Goal: Information Seeking & Learning: Understand process/instructions

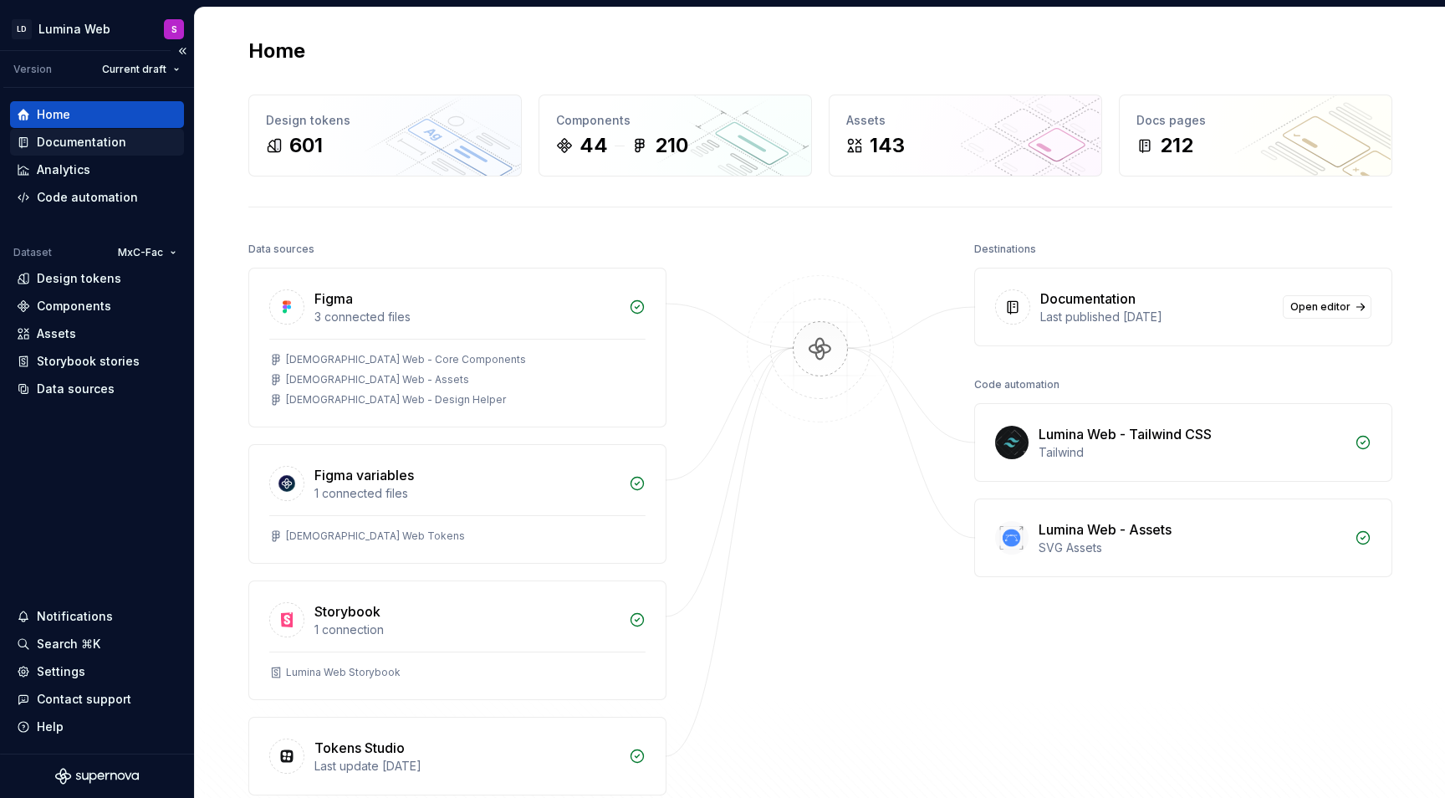
click at [59, 143] on div "Documentation" at bounding box center [81, 142] width 89 height 17
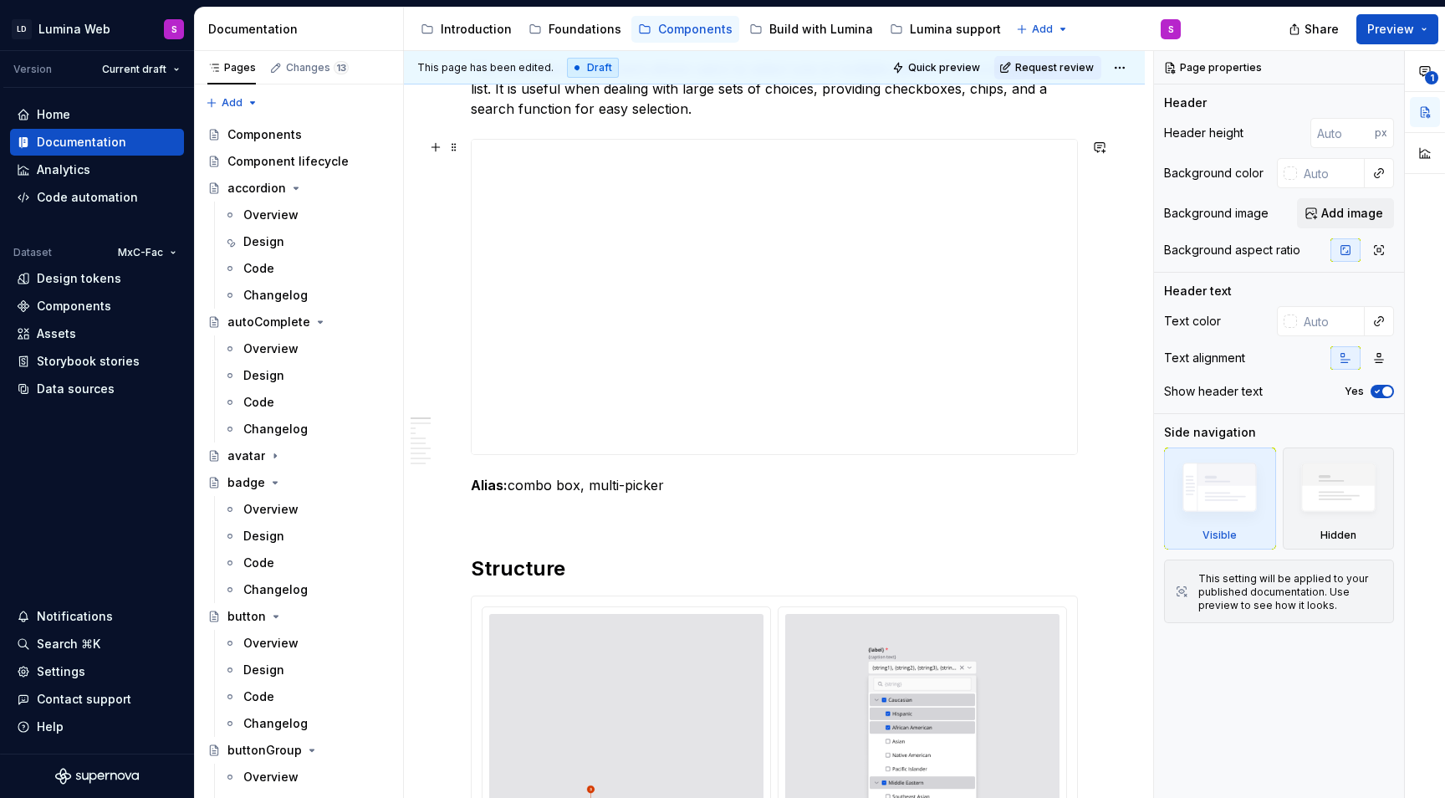
scroll to position [273, 0]
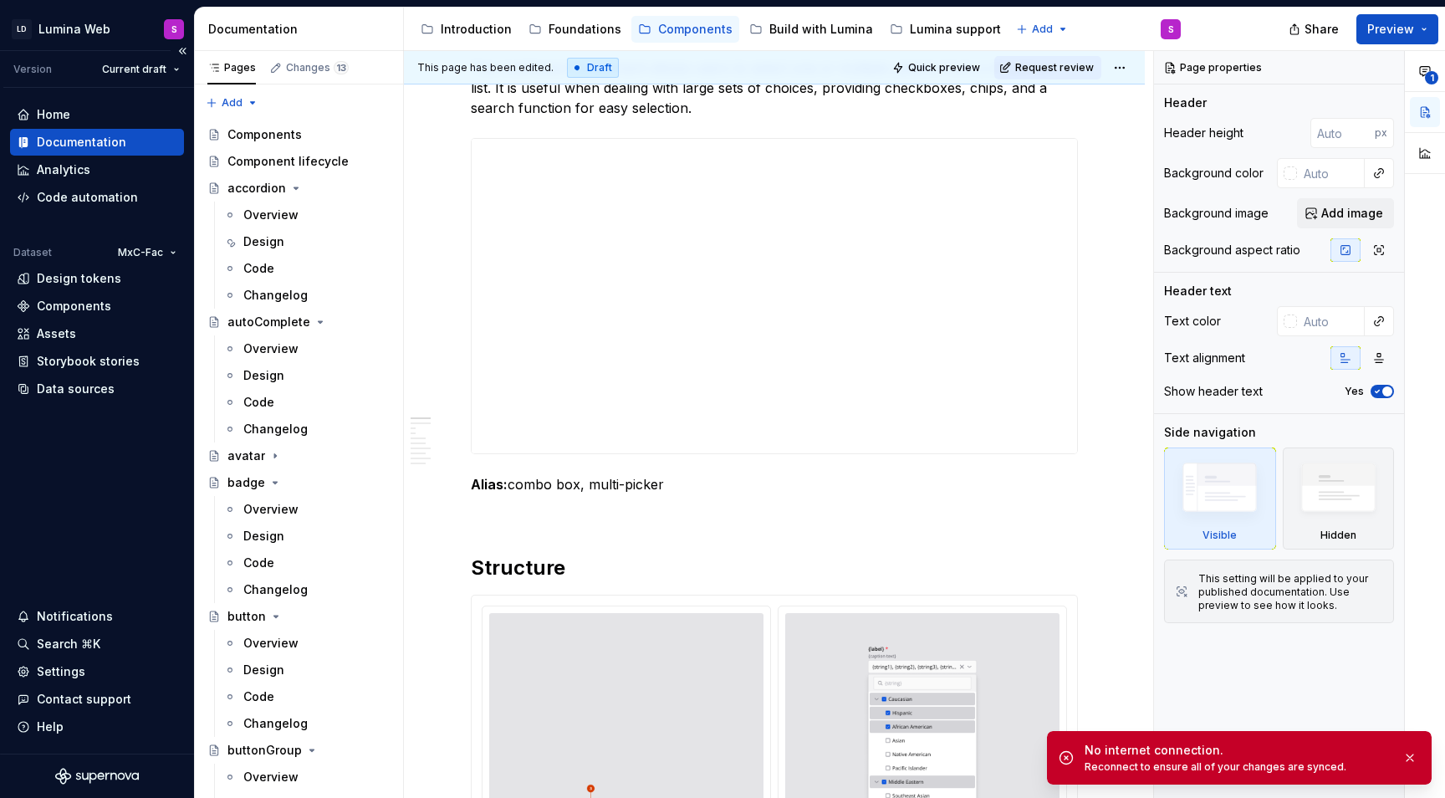
type textarea "*"
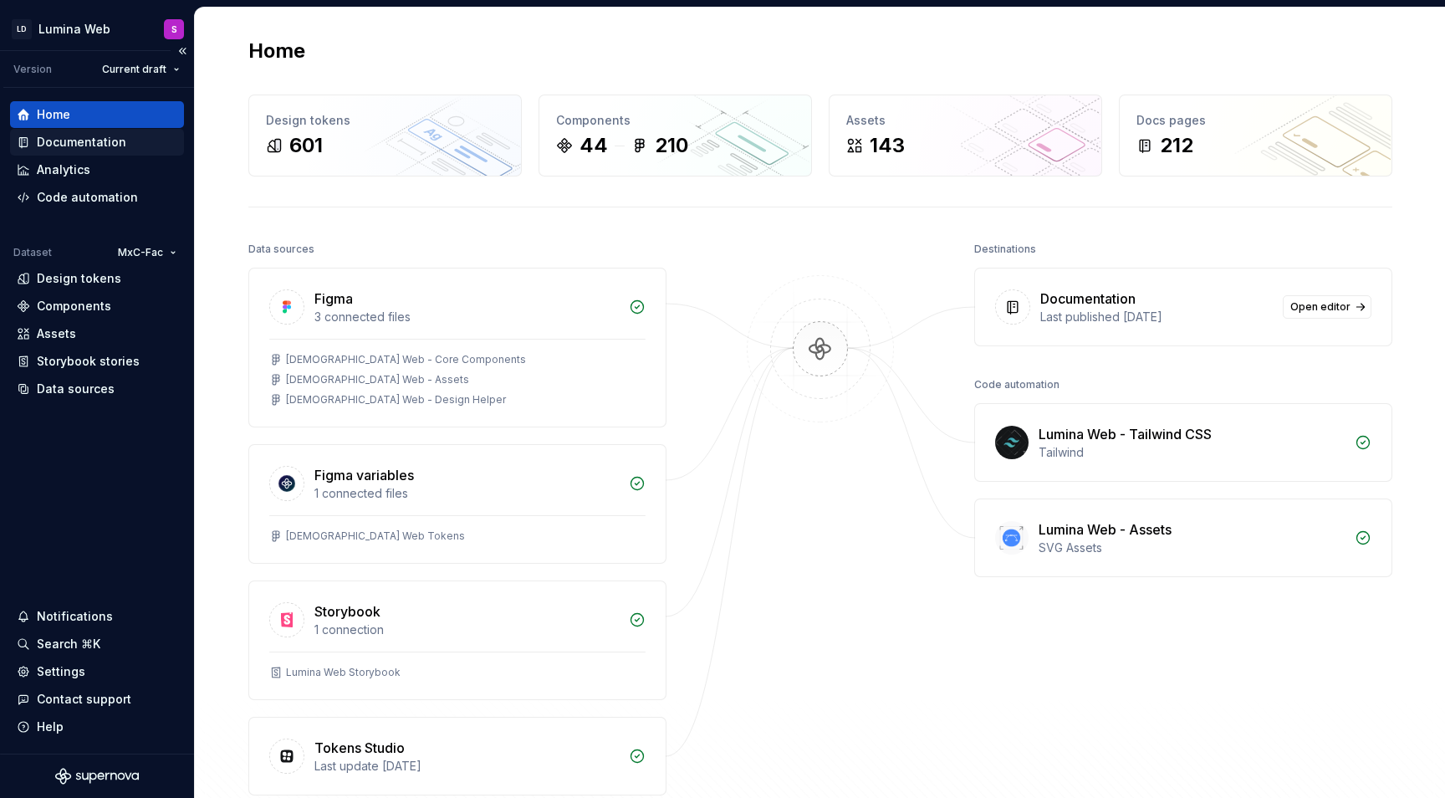
click at [88, 129] on div "Documentation" at bounding box center [97, 142] width 174 height 27
click at [83, 142] on div "Documentation" at bounding box center [81, 142] width 89 height 17
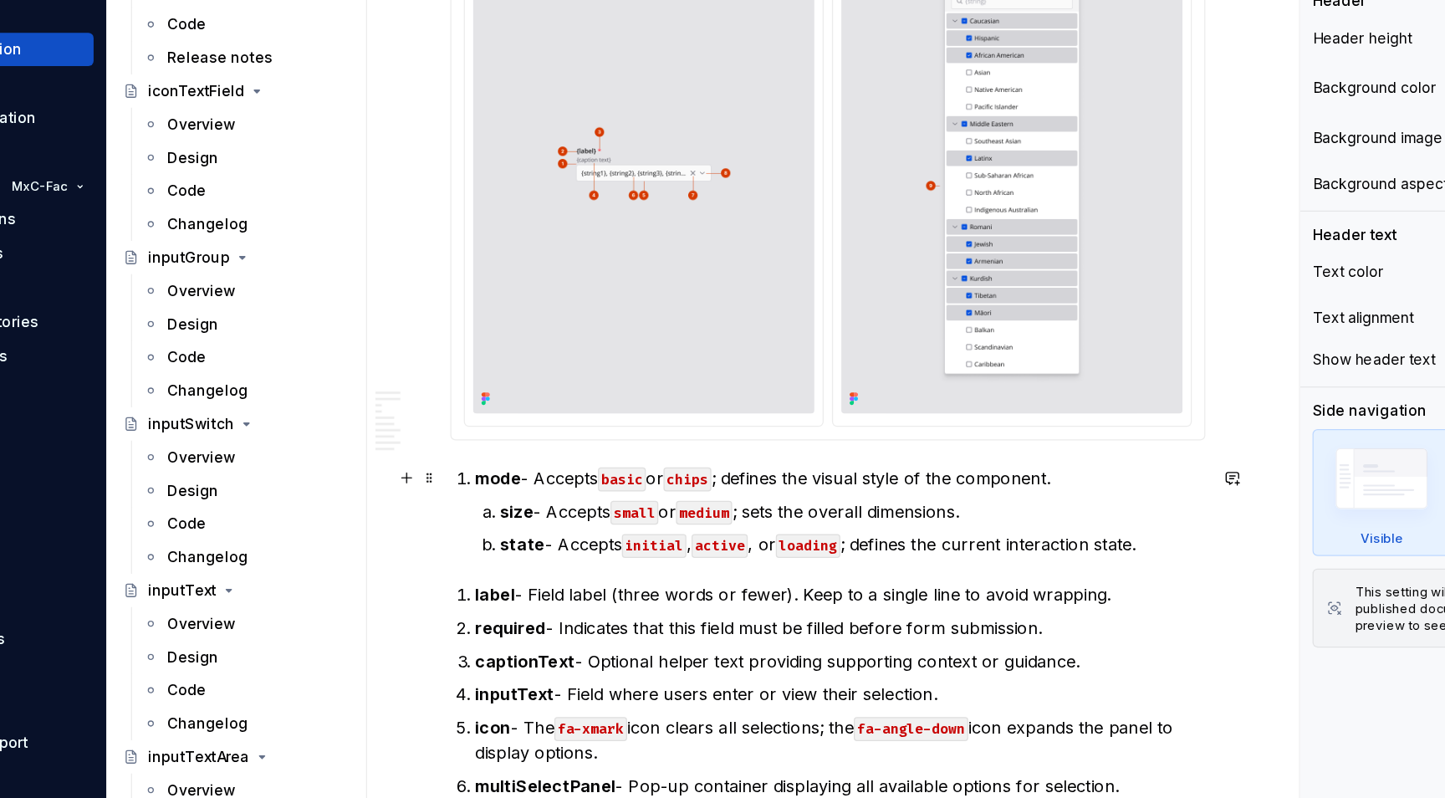
scroll to position [858, 0]
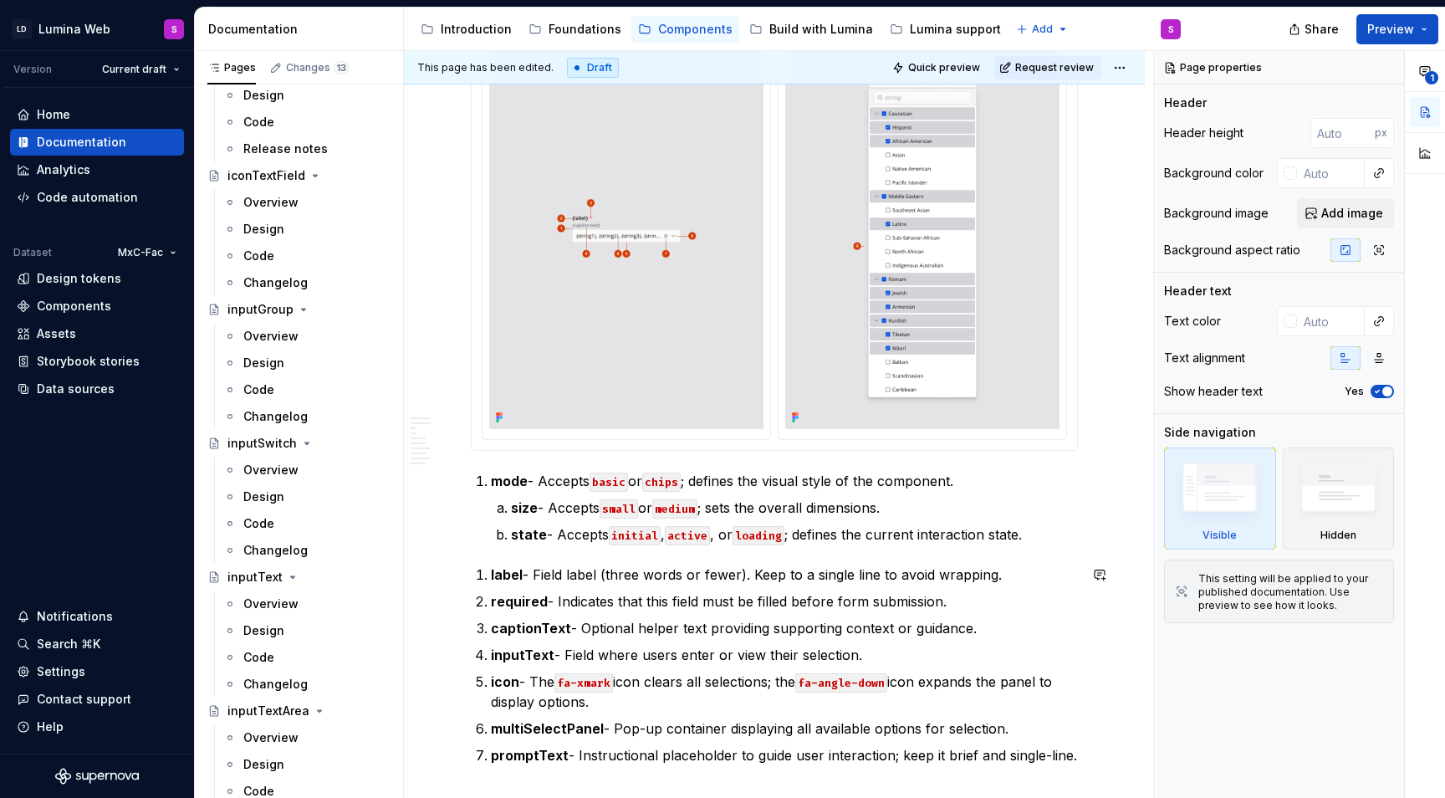
type textarea "*"
click at [603, 483] on code "basic" at bounding box center [609, 481] width 38 height 19
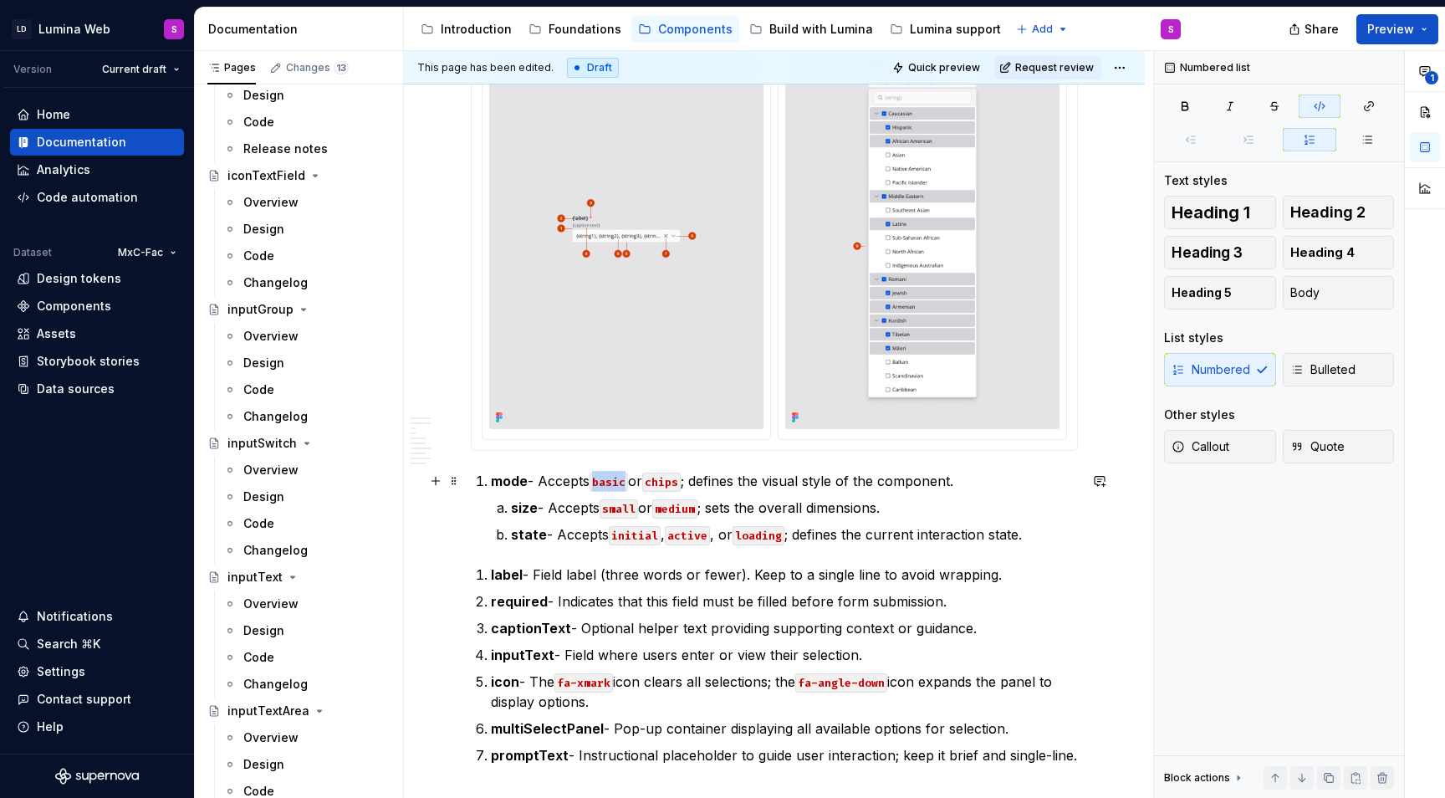
click at [603, 483] on code "basic" at bounding box center [609, 481] width 38 height 19
click at [681, 474] on code "chips" at bounding box center [661, 481] width 38 height 19
click at [680, 477] on code "chips" at bounding box center [661, 481] width 38 height 19
click at [676, 482] on code "chips" at bounding box center [661, 481] width 38 height 19
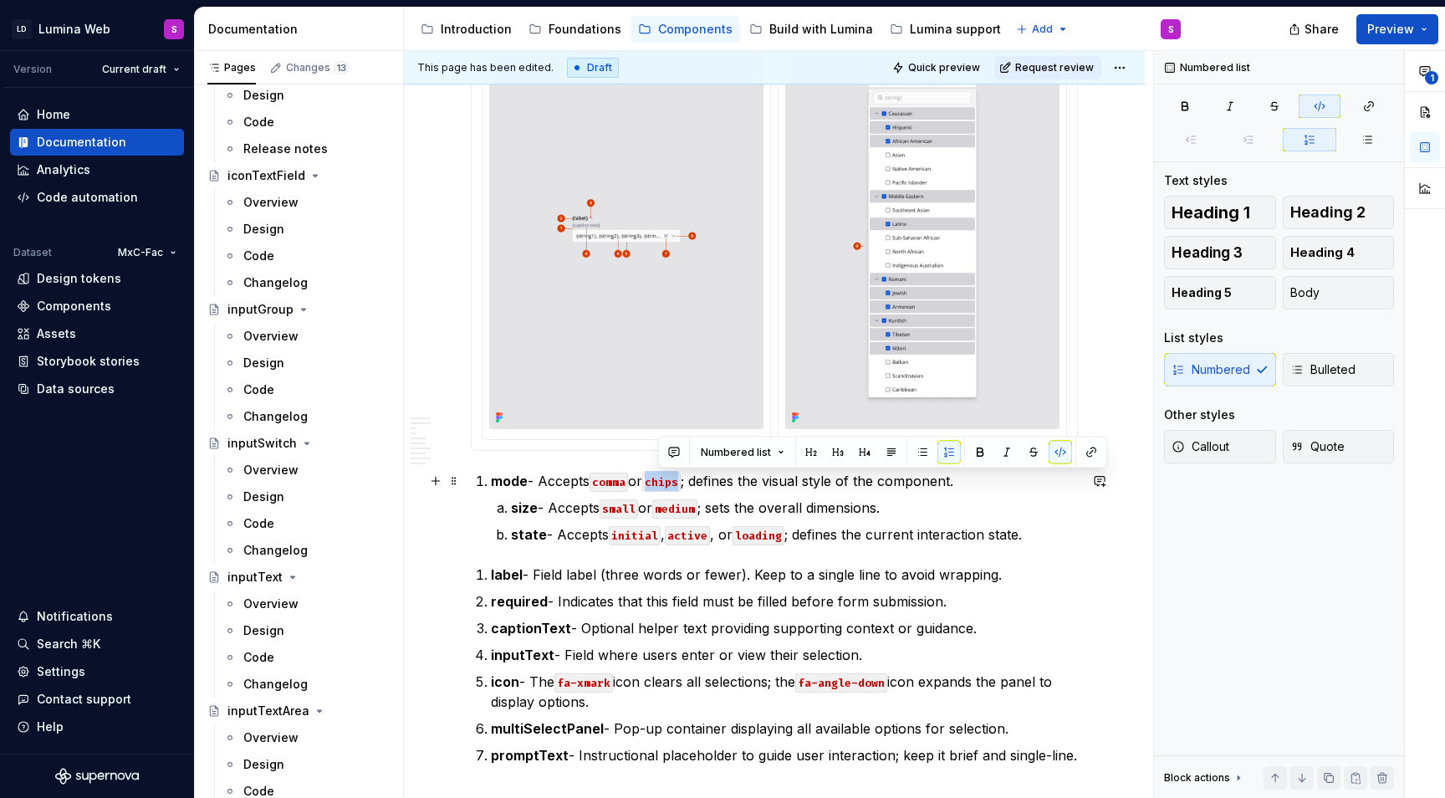
click at [676, 482] on code "chips" at bounding box center [661, 481] width 38 height 19
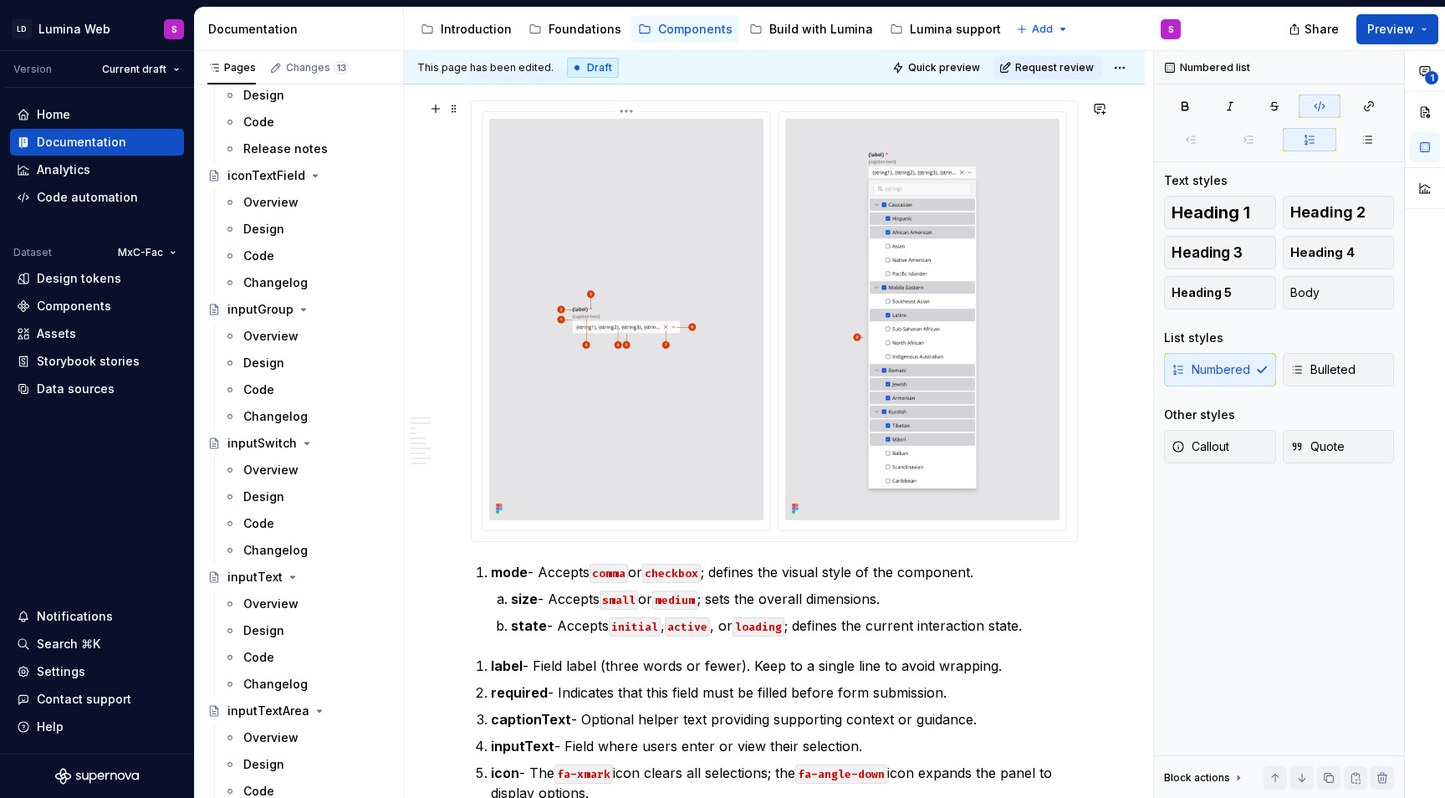
scroll to position [757, 0]
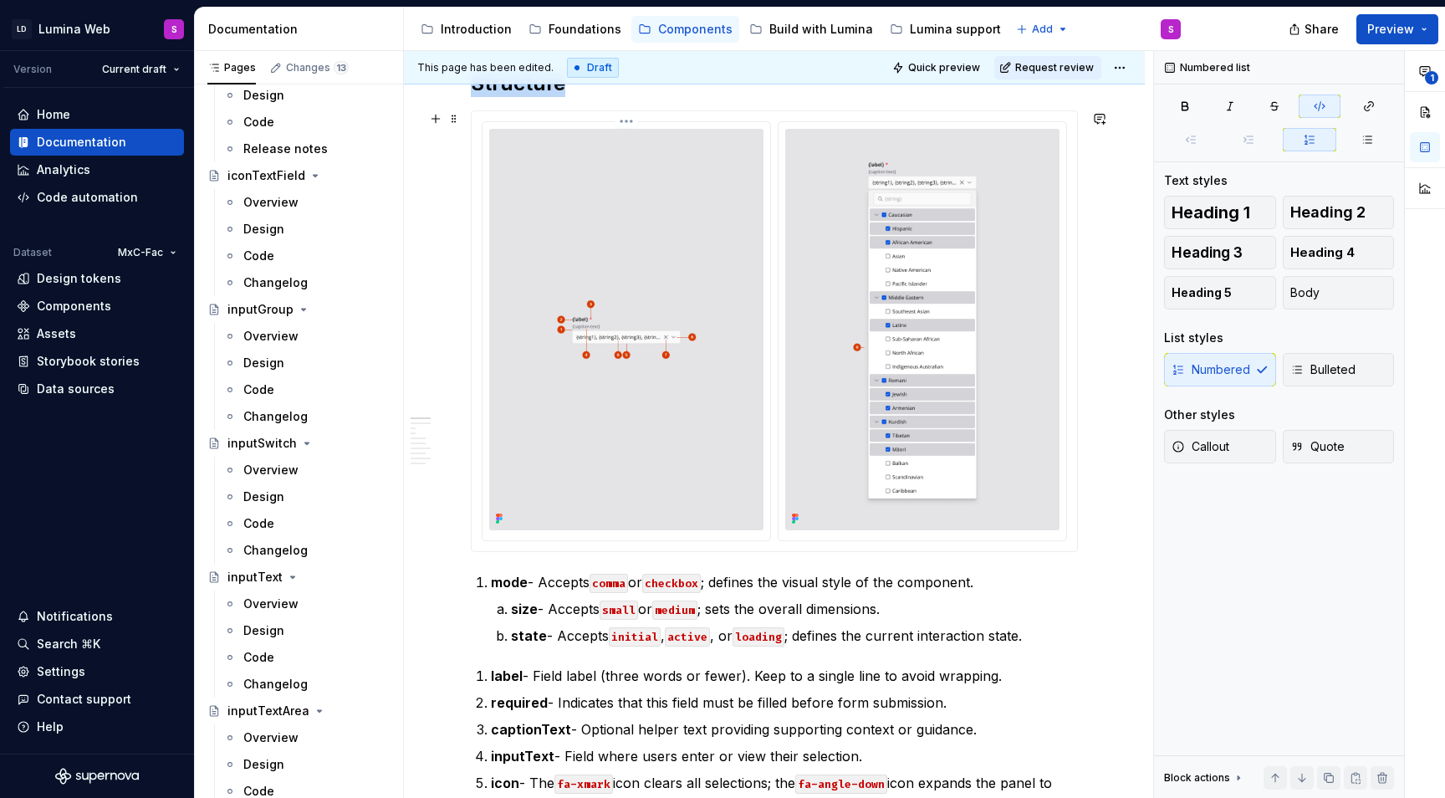
click at [661, 345] on img at bounding box center [626, 329] width 274 height 401
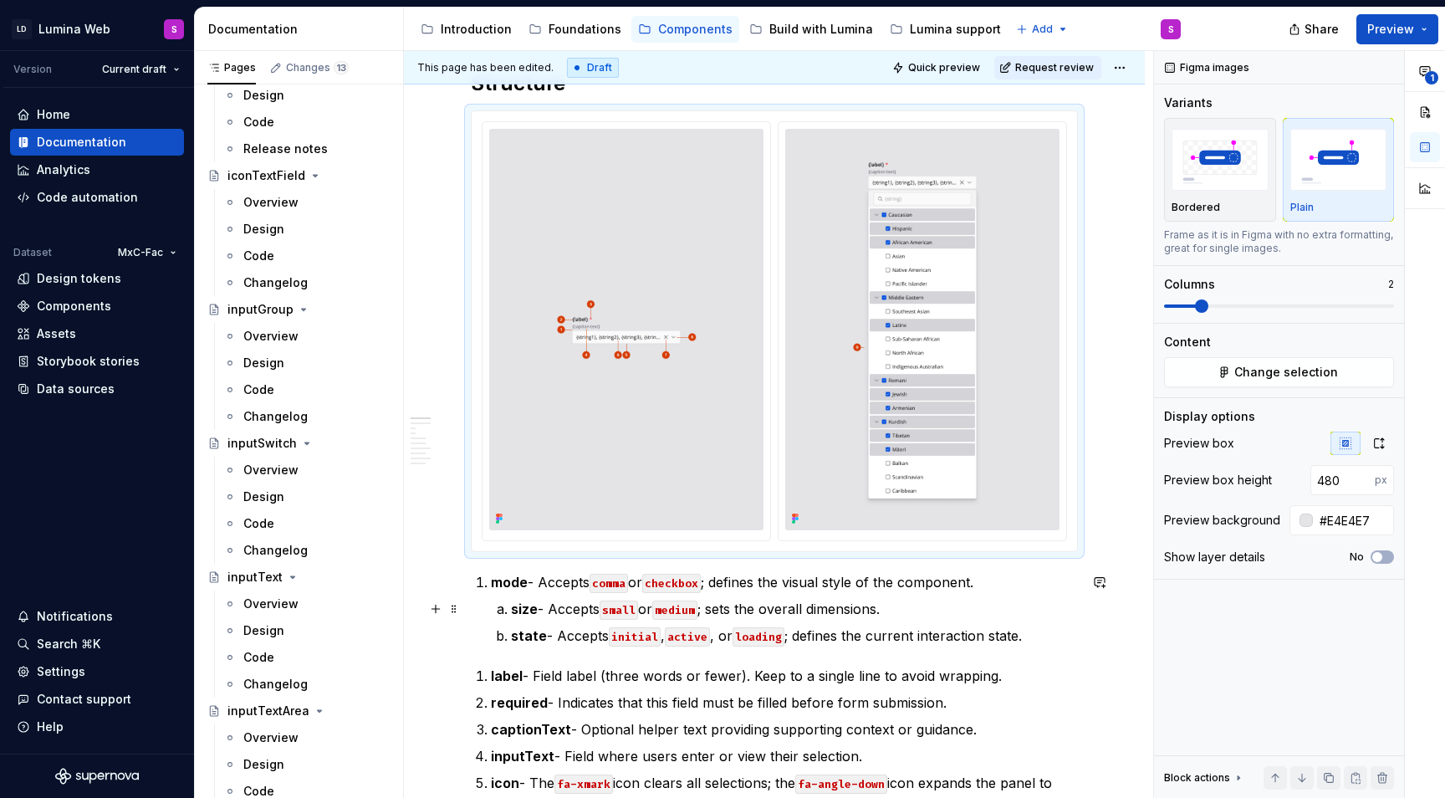
click at [683, 604] on code "medium" at bounding box center [674, 609] width 45 height 19
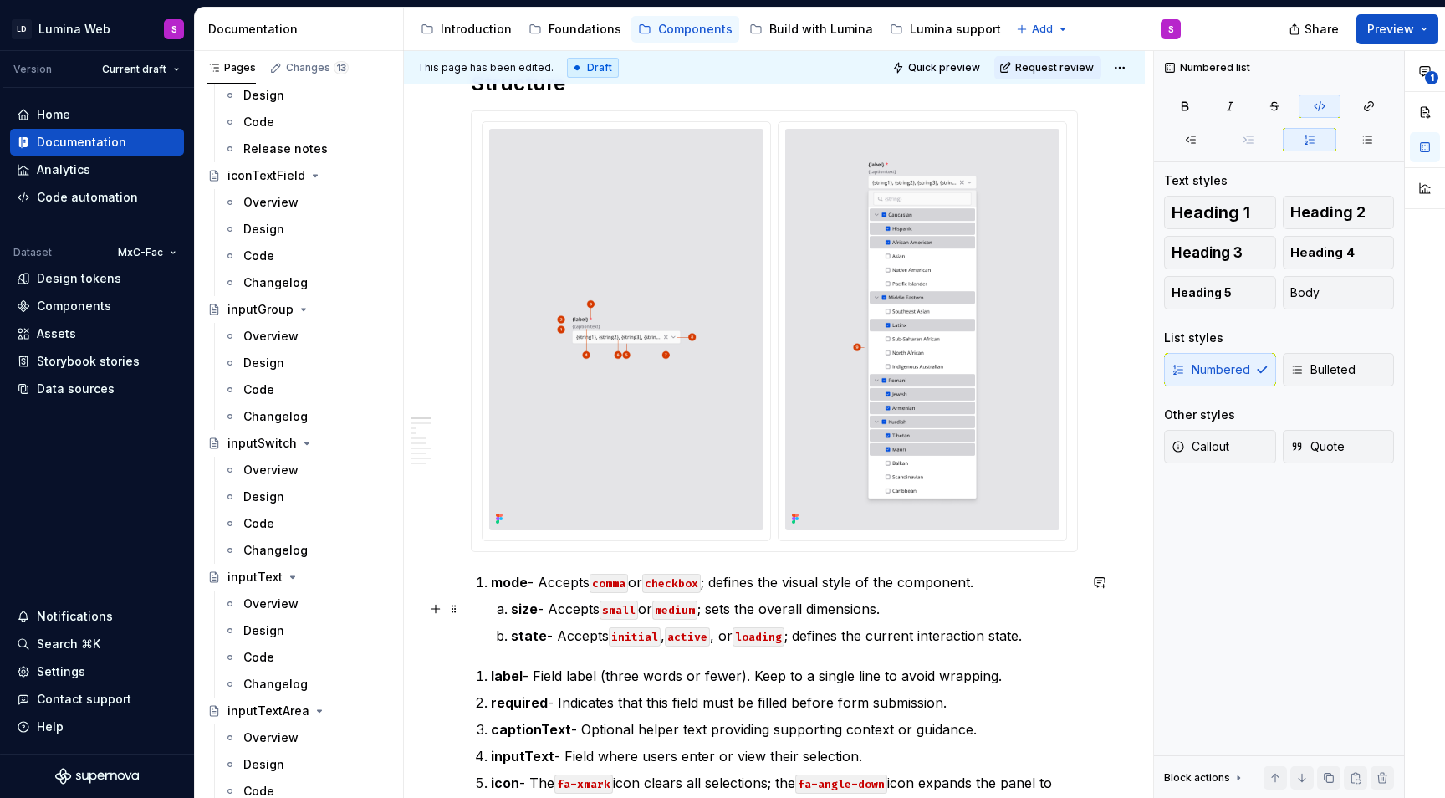
click at [625, 606] on code "small" at bounding box center [619, 609] width 38 height 19
click at [671, 637] on code "active" at bounding box center [687, 636] width 45 height 19
drag, startPoint x: 731, startPoint y: 637, endPoint x: 803, endPoint y: 637, distance: 71.9
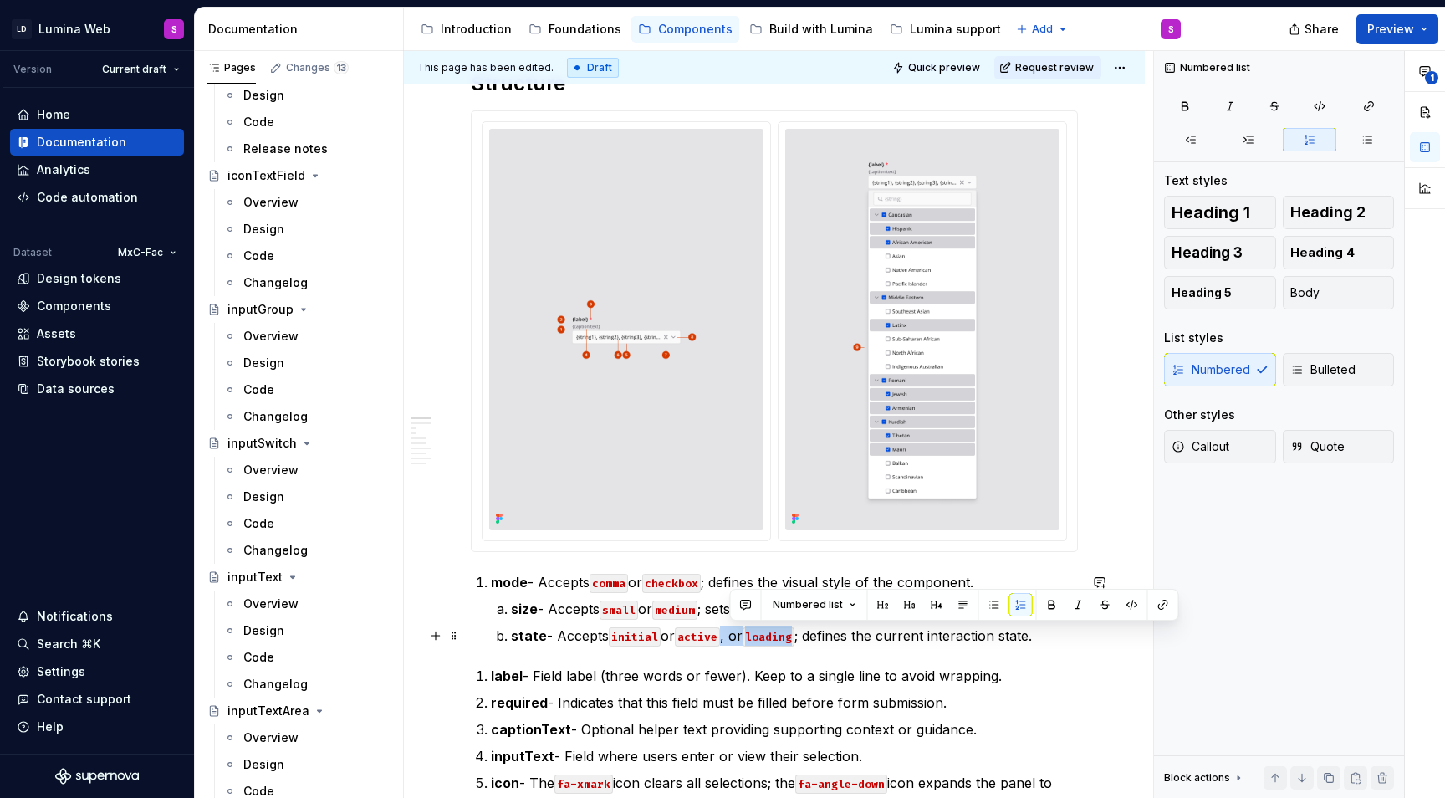
click at [803, 637] on p "state - Accepts initial or active , or loading ; defines the current interactio…" at bounding box center [794, 635] width 567 height 20
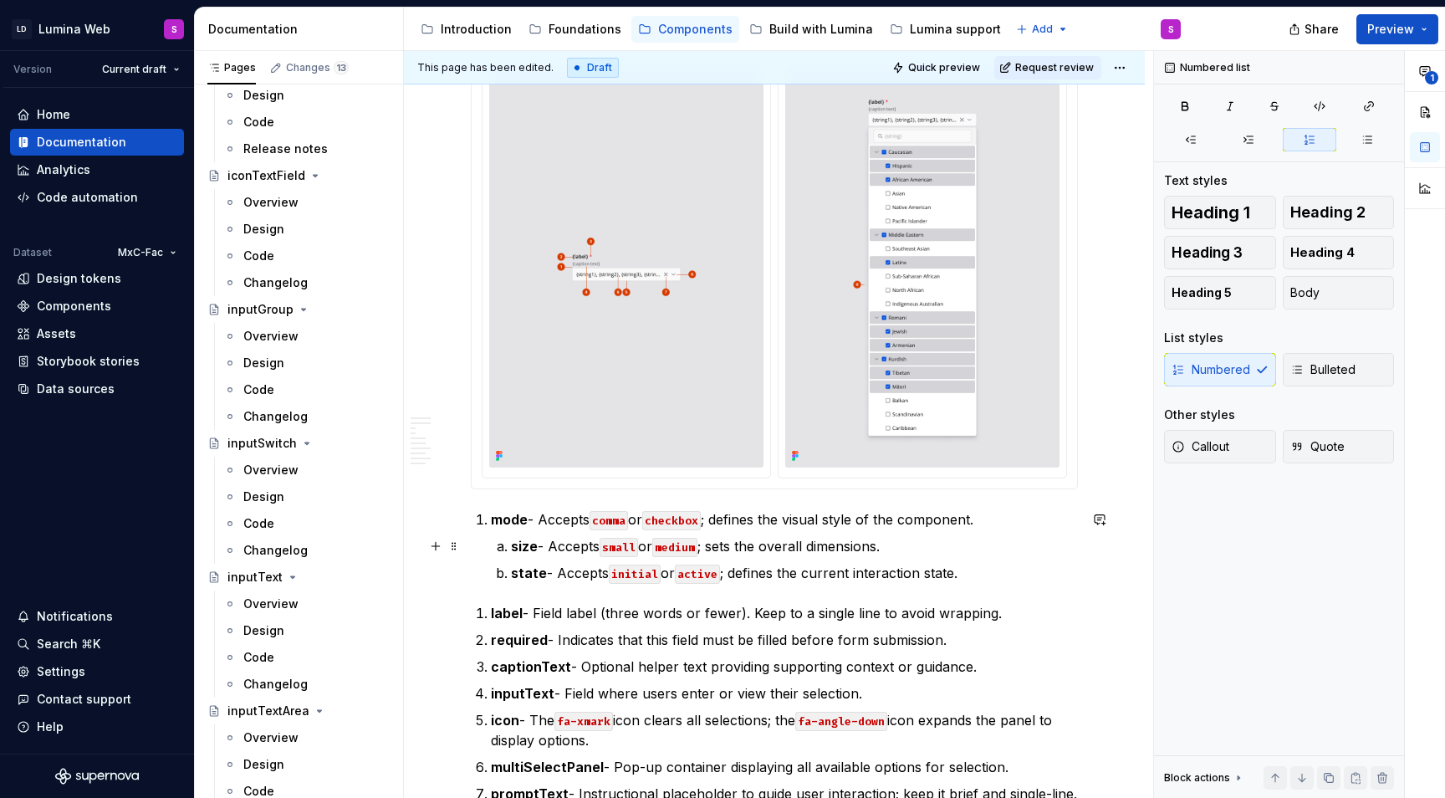
scroll to position [821, 0]
click at [491, 611] on li "label - Field label (three words or fewer). Keep to a single line to avoid wrap…" at bounding box center [784, 611] width 587 height 20
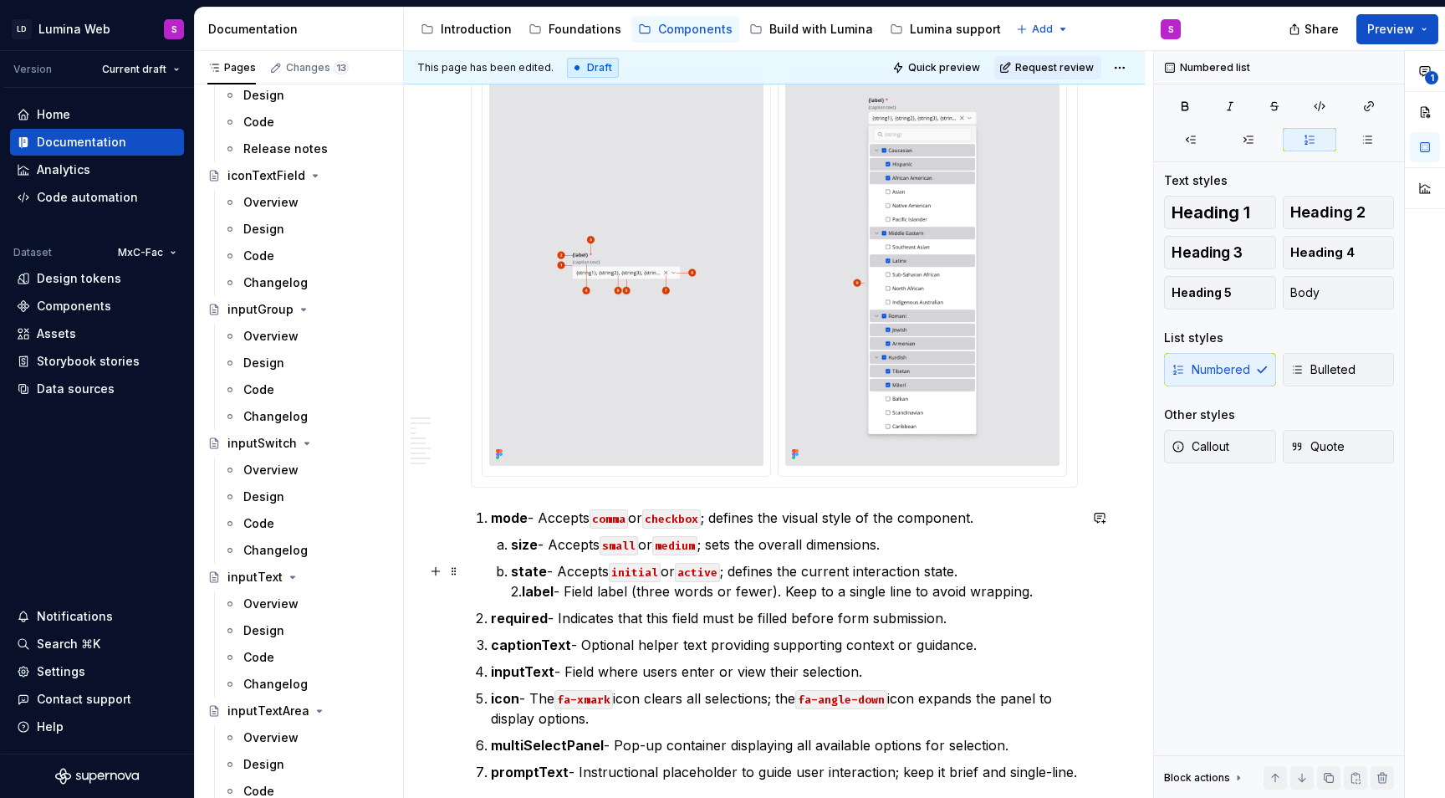
click at [1035, 595] on p "state - Accepts initial or active ; defines the current interaction state. 2. l…" at bounding box center [794, 581] width 567 height 40
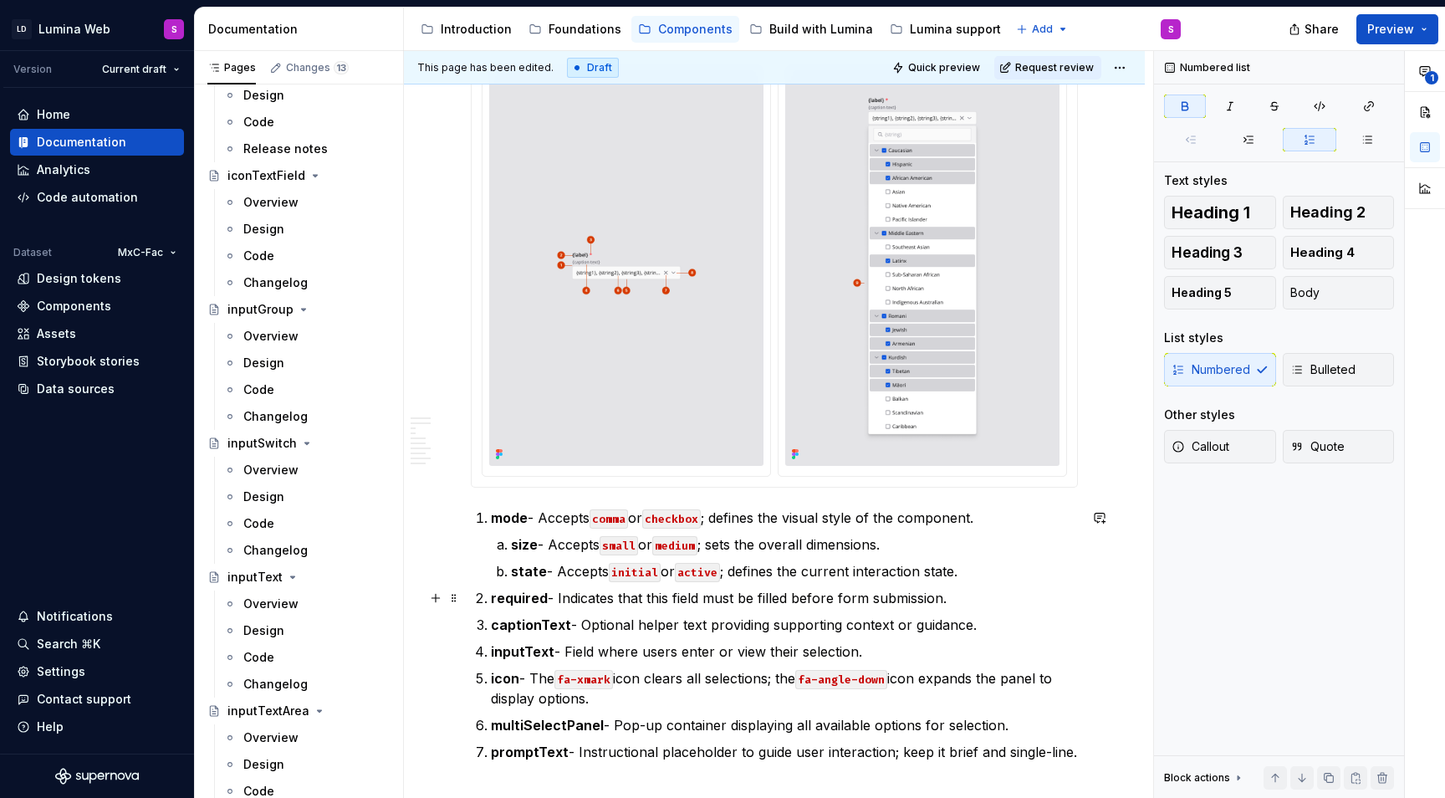
click at [492, 598] on strong "required" at bounding box center [519, 598] width 57 height 17
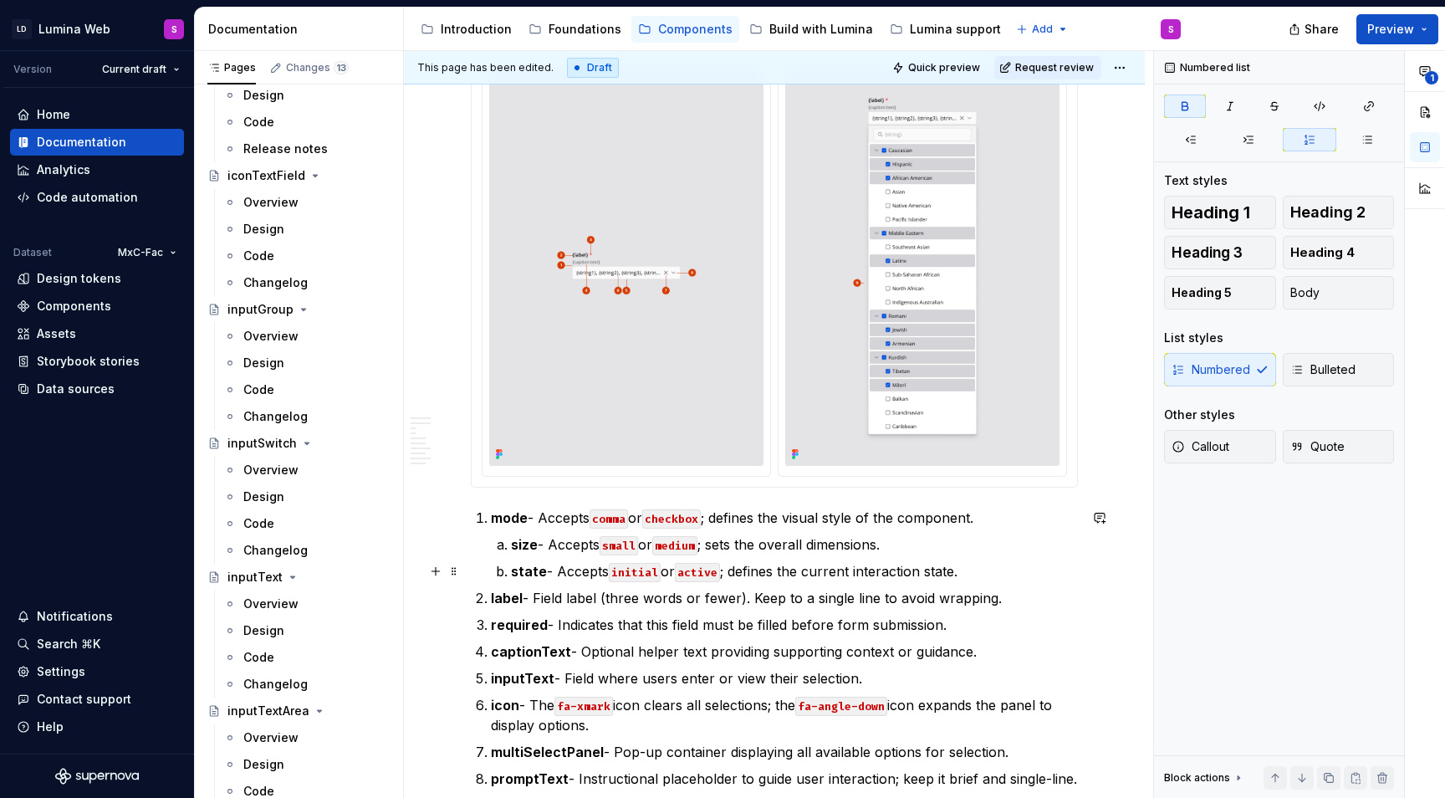
click at [491, 579] on li "mode - Accepts comma or checkbox ; defines the visual style of the component. s…" at bounding box center [784, 545] width 587 height 74
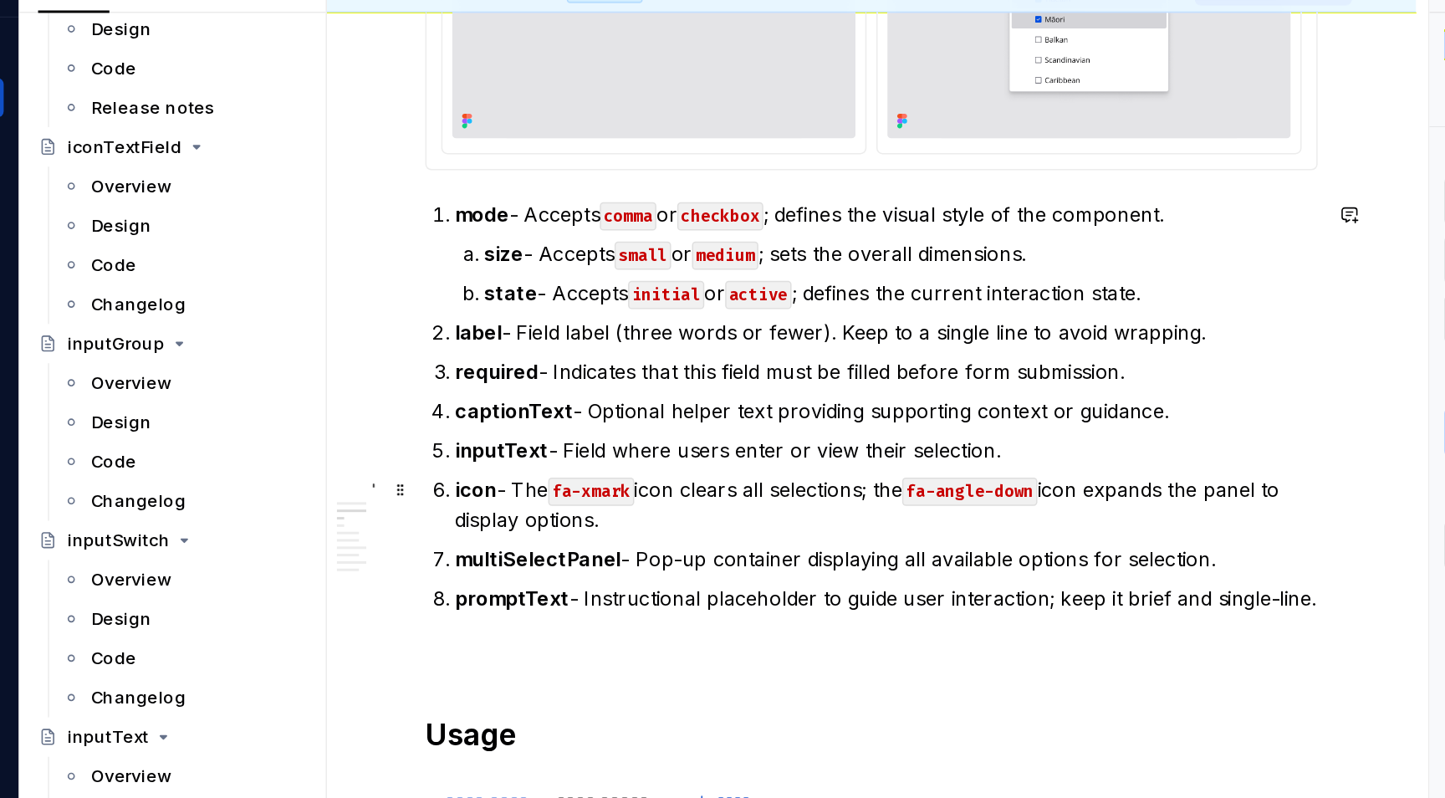
scroll to position [1118, 0]
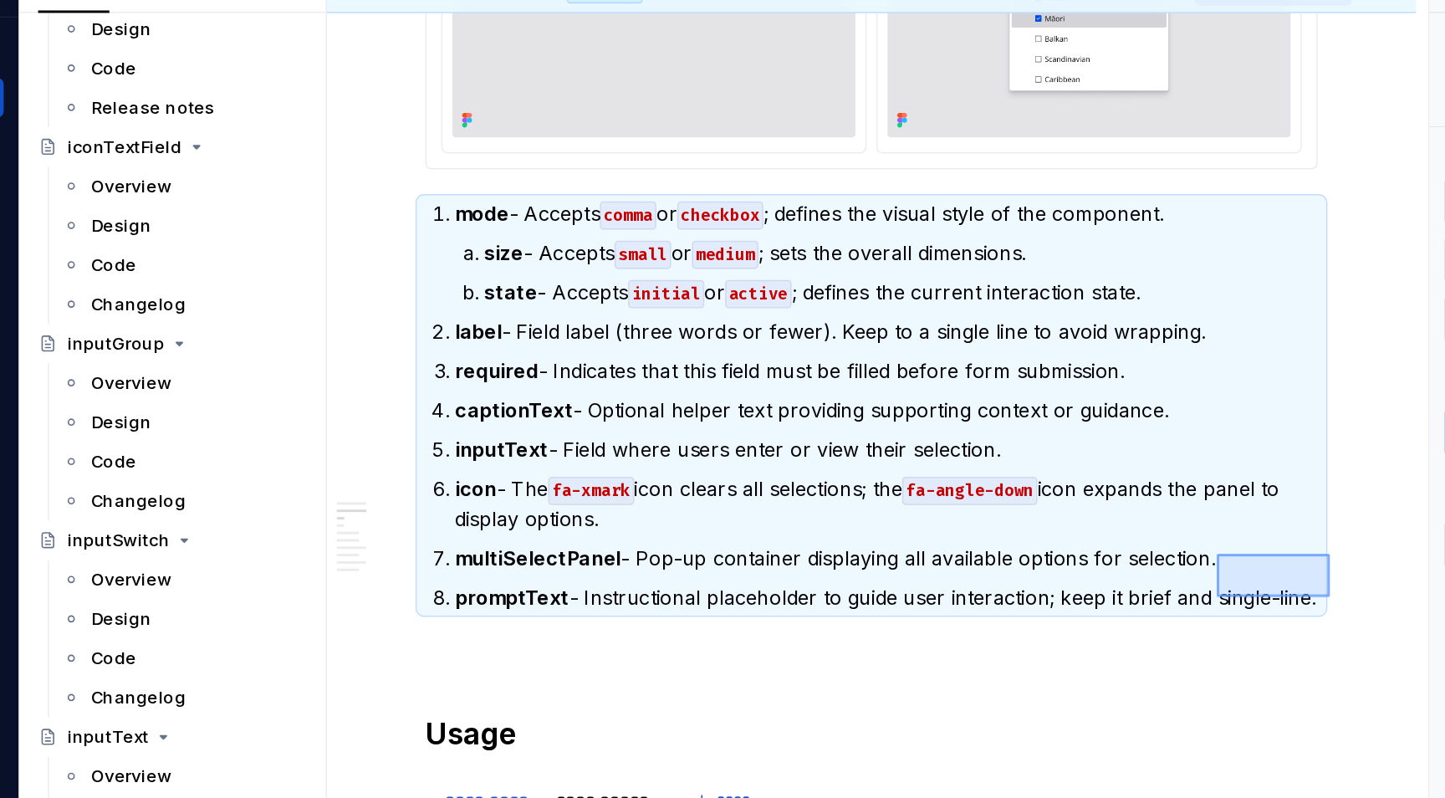
drag, startPoint x: 1086, startPoint y: 482, endPoint x: 1009, endPoint y: 452, distance: 82.3
click at [1009, 452] on div "This page has been edited. Draft Quick preview Request review treeSelect lets u…" at bounding box center [778, 425] width 749 height 748
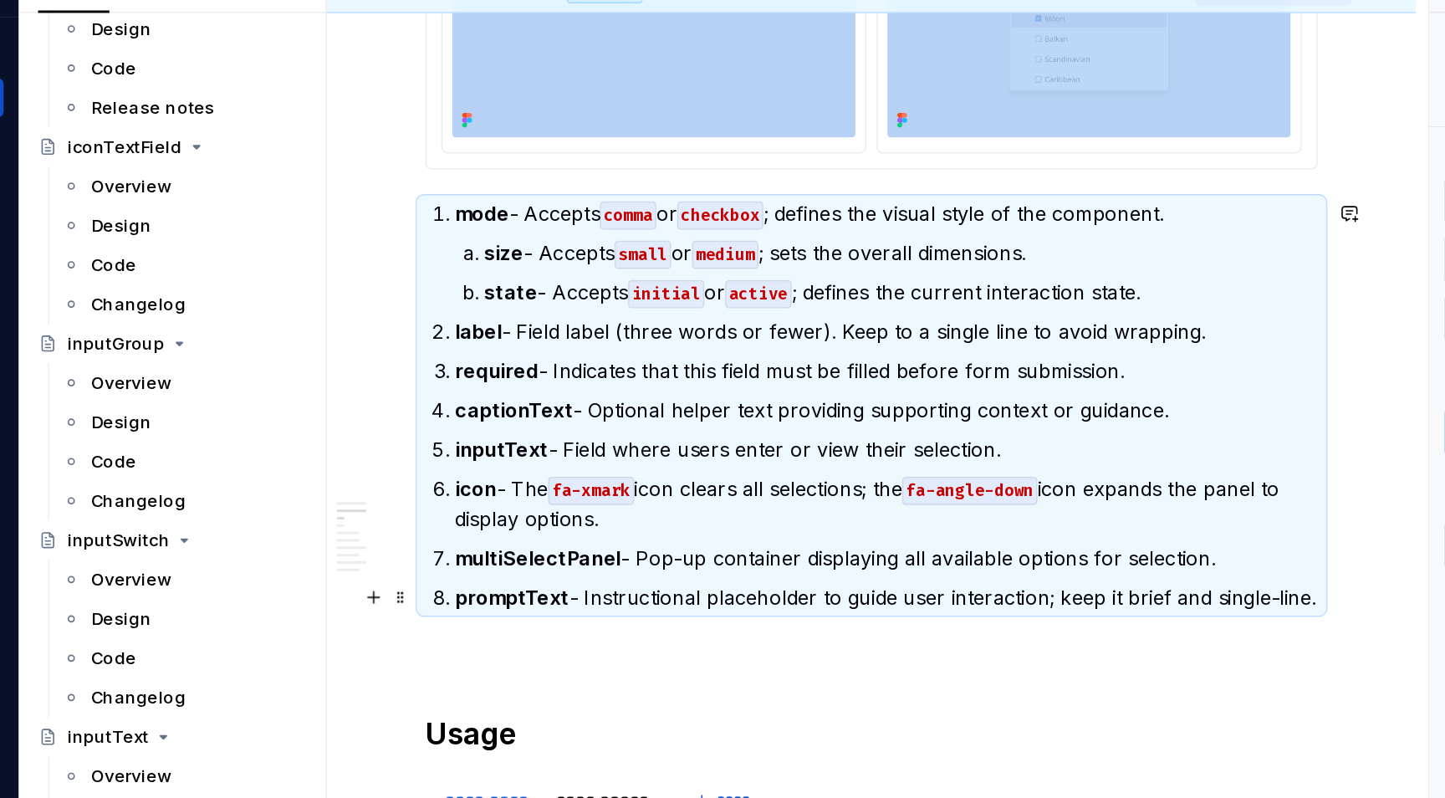
click at [1051, 473] on p "promptText - Instructional placeholder to guide user interaction; keep it brief…" at bounding box center [784, 482] width 587 height 20
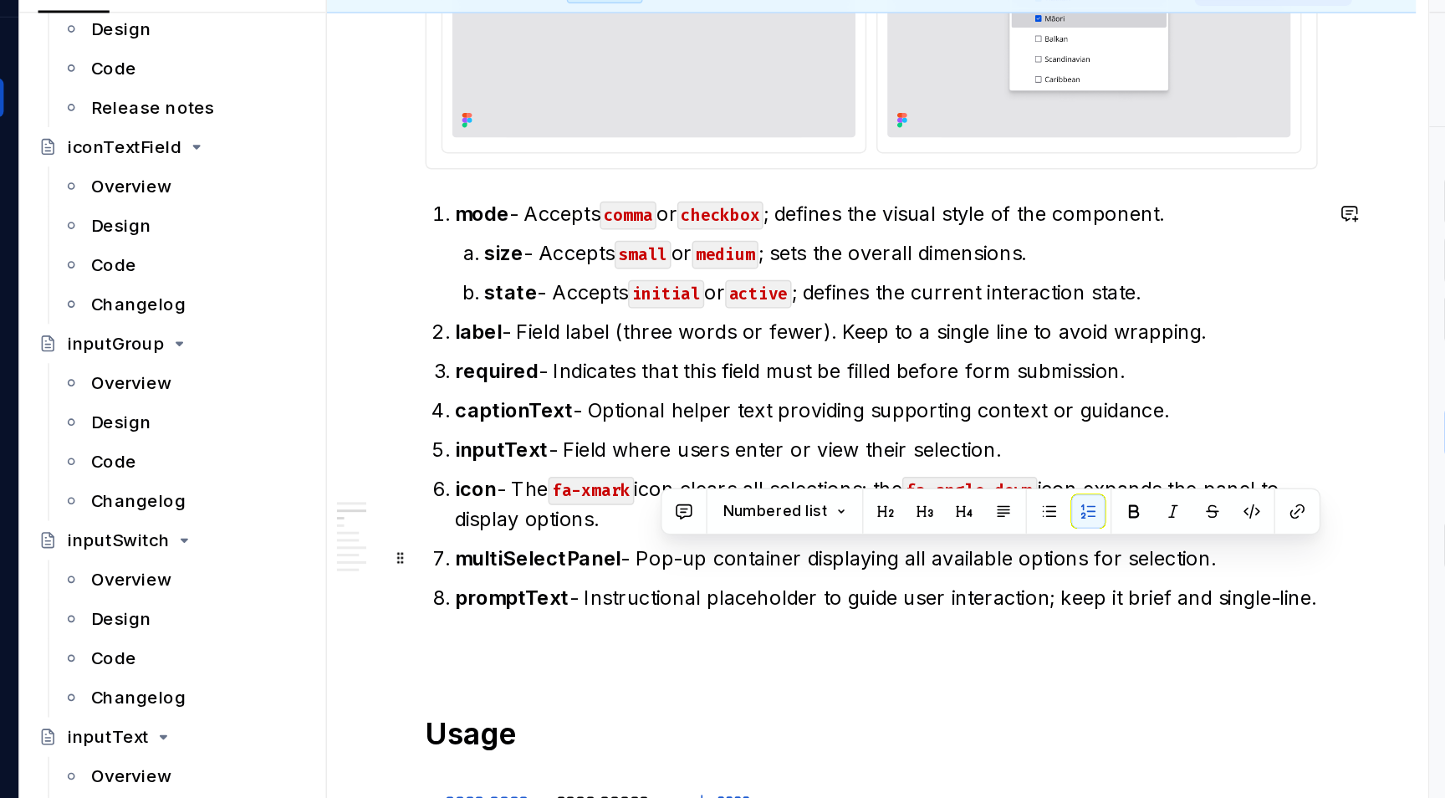
drag, startPoint x: 1085, startPoint y: 487, endPoint x: 1028, endPoint y: 464, distance: 61.2
click at [1028, 464] on ol "mode - Accepts comma or checkbox ; defines the visual style of the component. s…" at bounding box center [784, 351] width 587 height 281
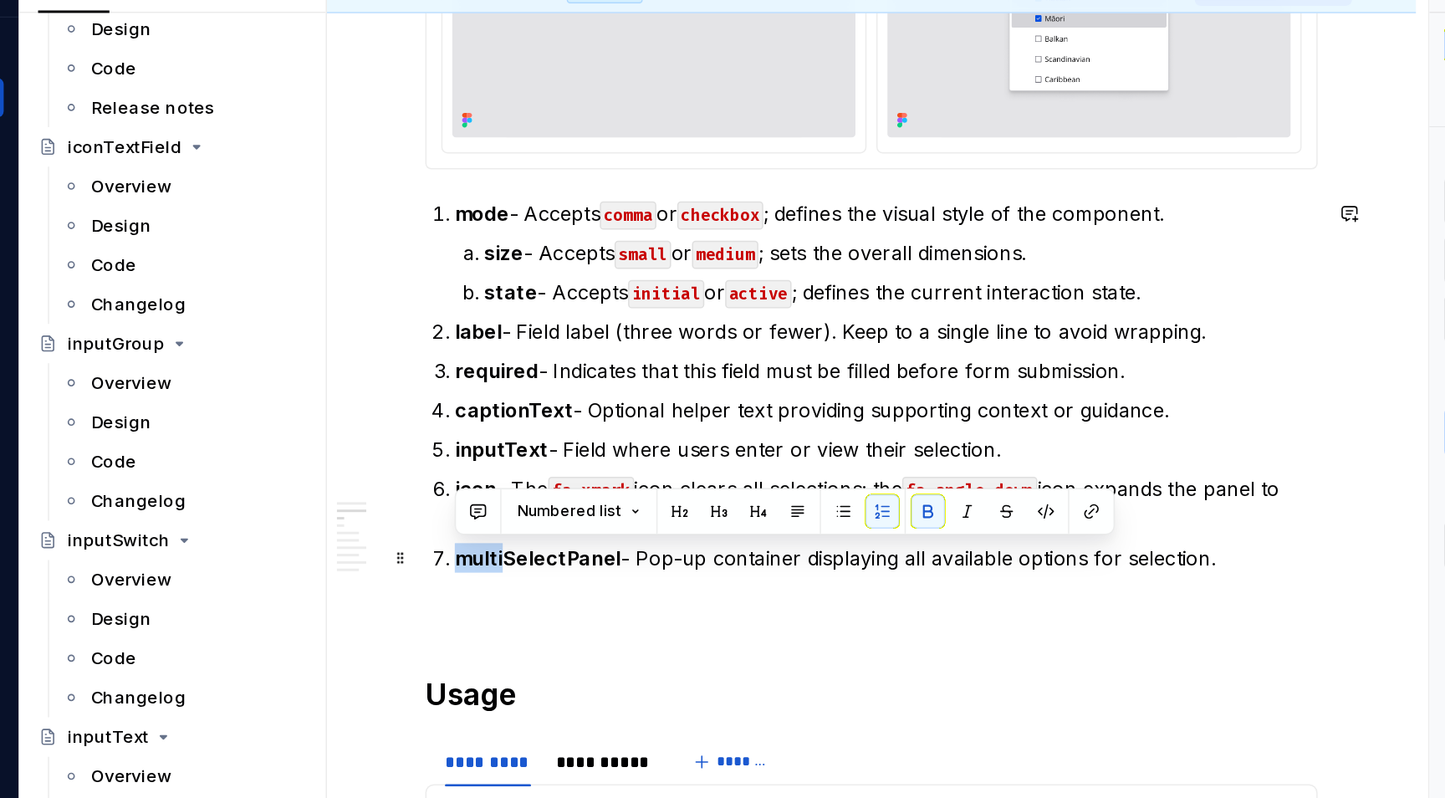
drag, startPoint x: 523, startPoint y: 455, endPoint x: 489, endPoint y: 453, distance: 34.3
click at [491, 453] on li "multiSelectPanel - Pop-up container displaying all available options for select…" at bounding box center [784, 455] width 587 height 20
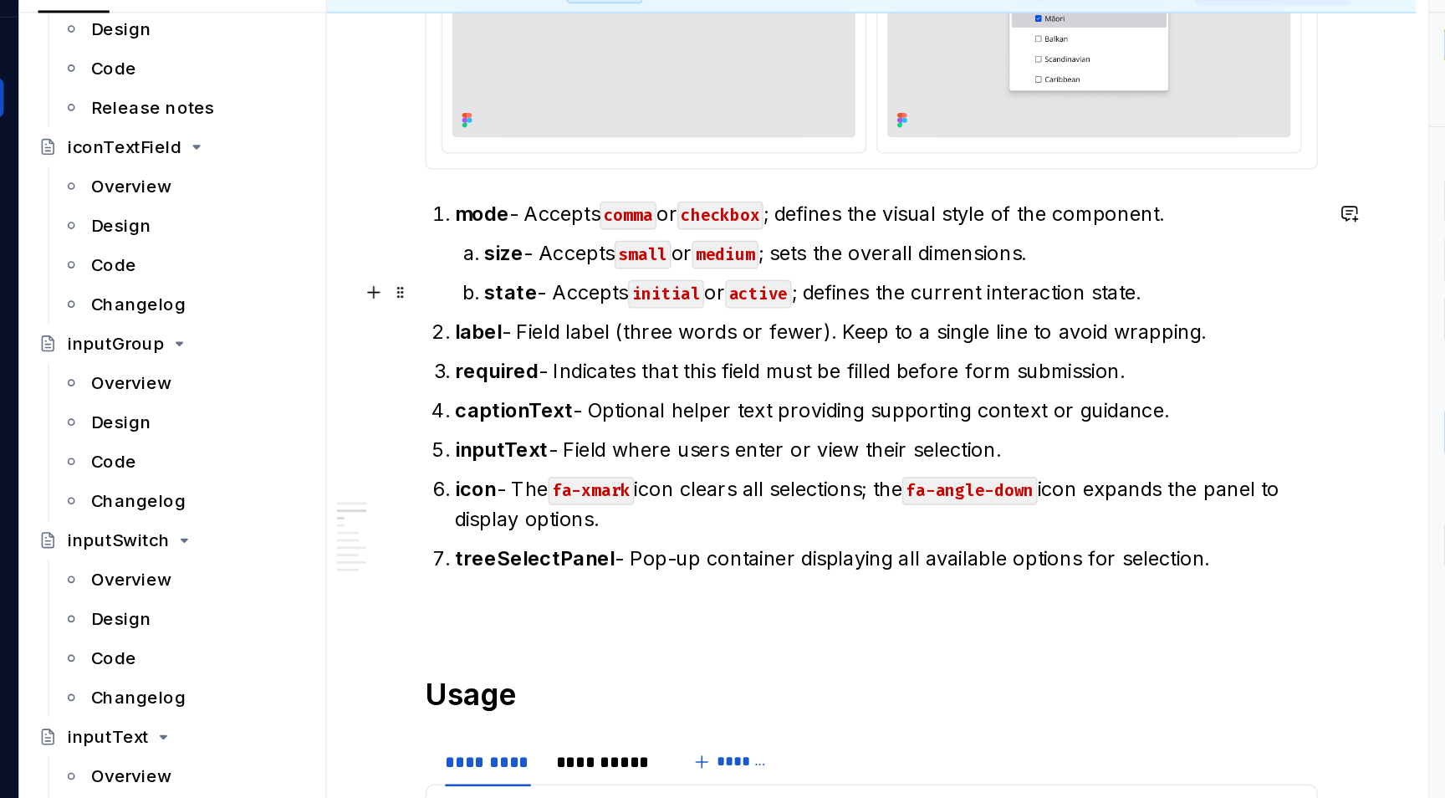
click at [825, 272] on p "state - Accepts initial or active ; defines the current interaction state." at bounding box center [794, 274] width 567 height 20
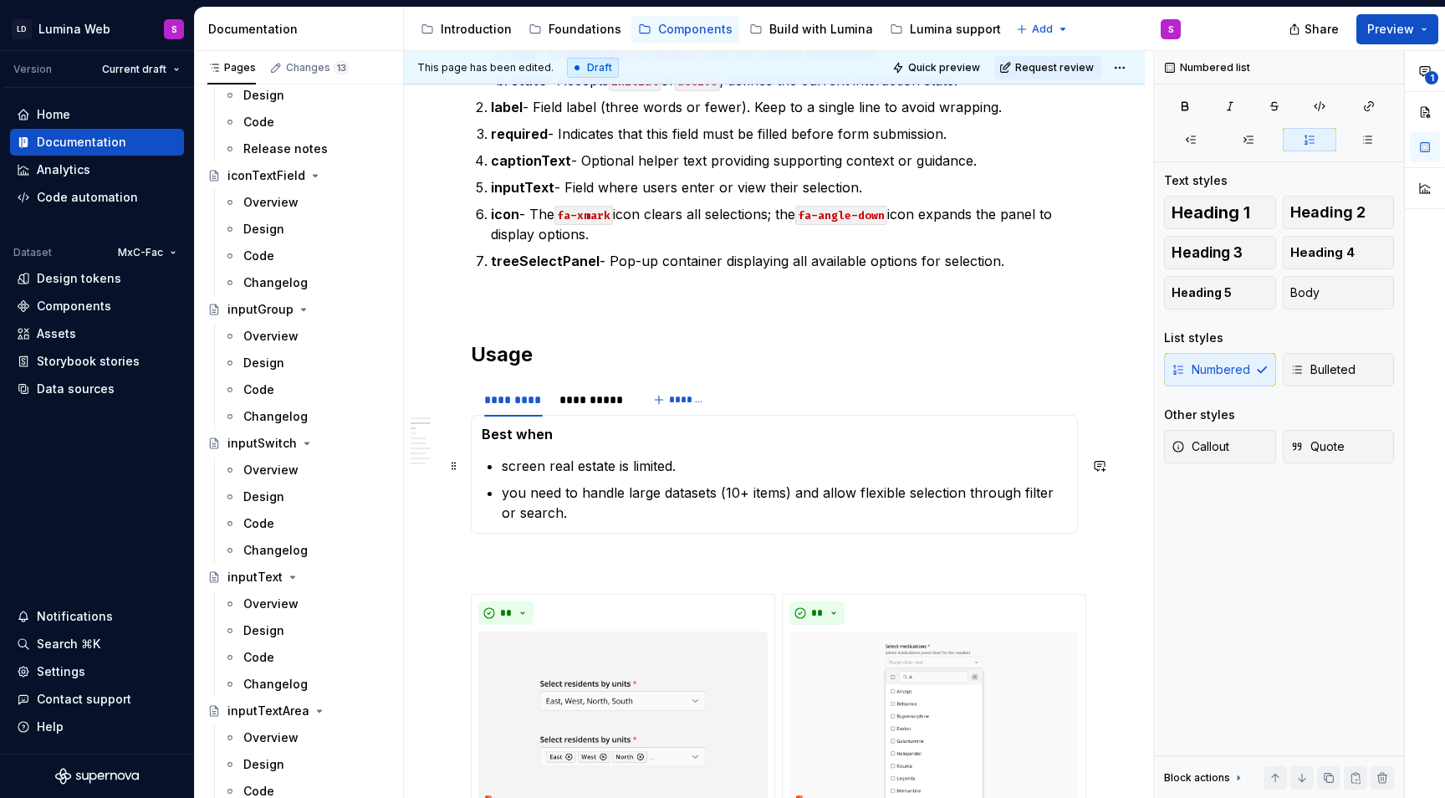
scroll to position [1314, 0]
click at [572, 292] on p at bounding box center [774, 299] width 607 height 20
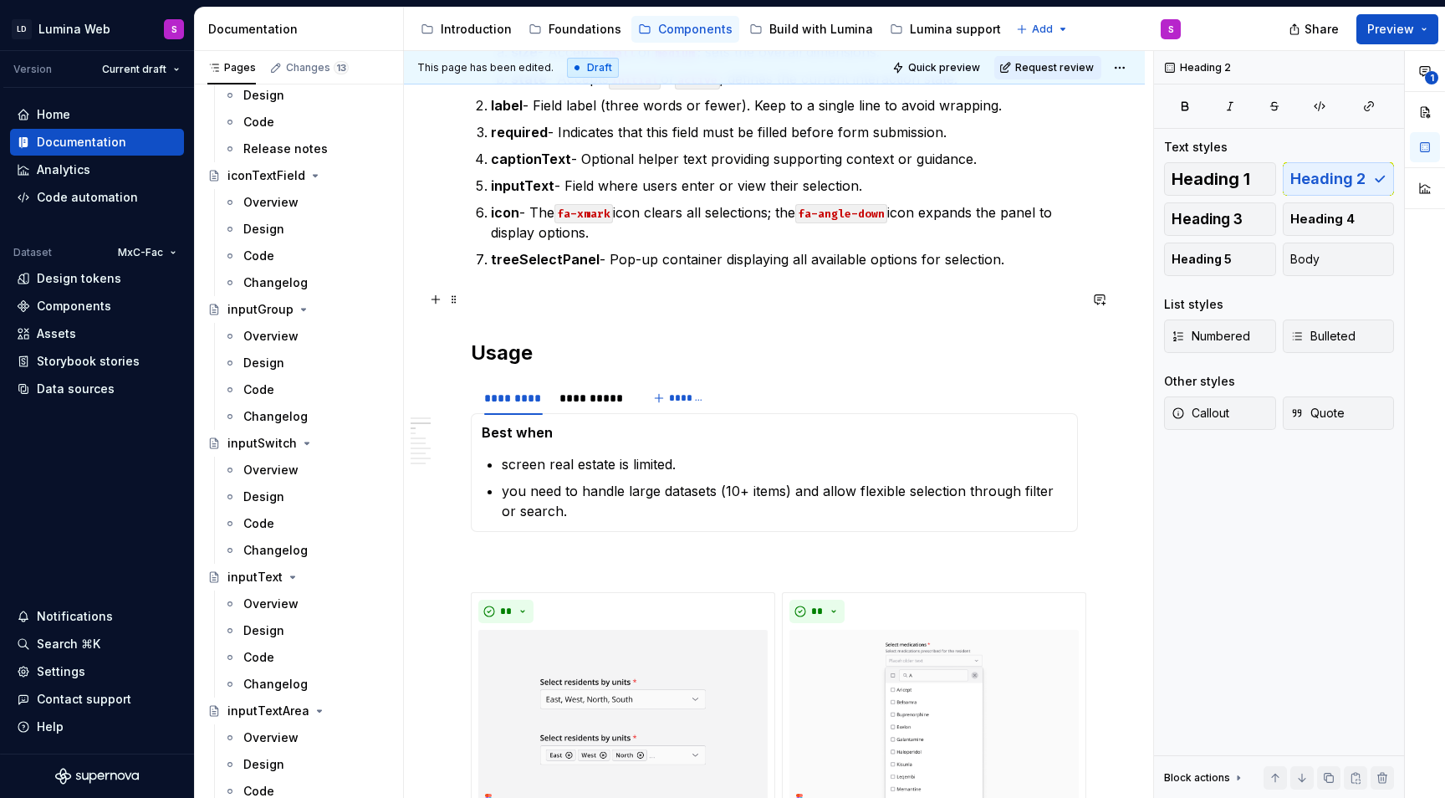
click at [518, 299] on p at bounding box center [774, 299] width 607 height 20
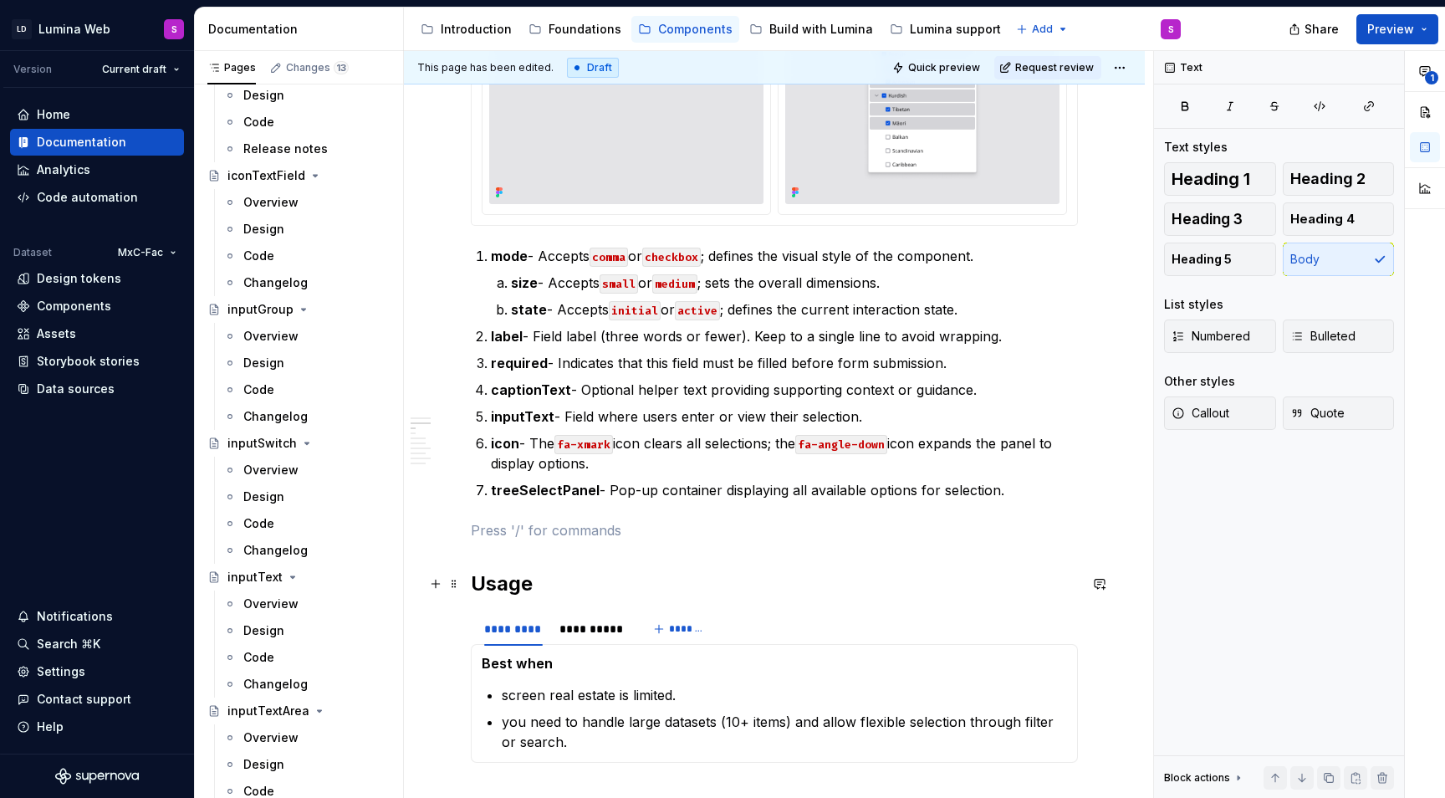
scroll to position [1084, 0]
type textarea "*"
